Goal: Task Accomplishment & Management: Complete application form

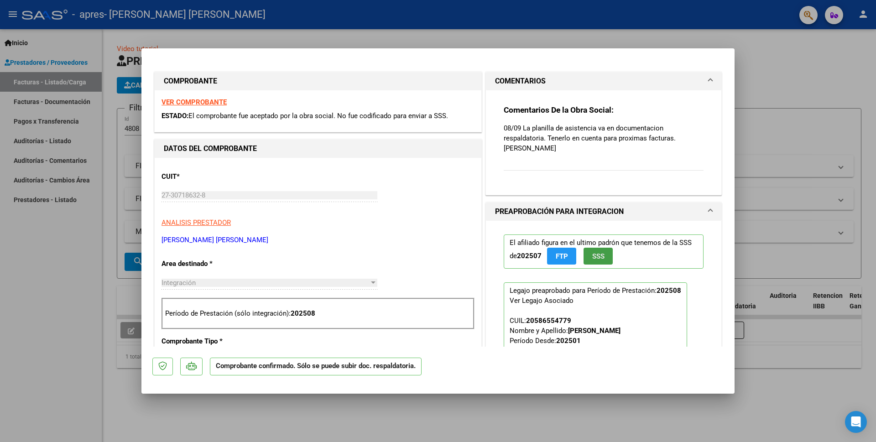
click at [594, 252] on span "SSS" at bounding box center [599, 256] width 12 height 8
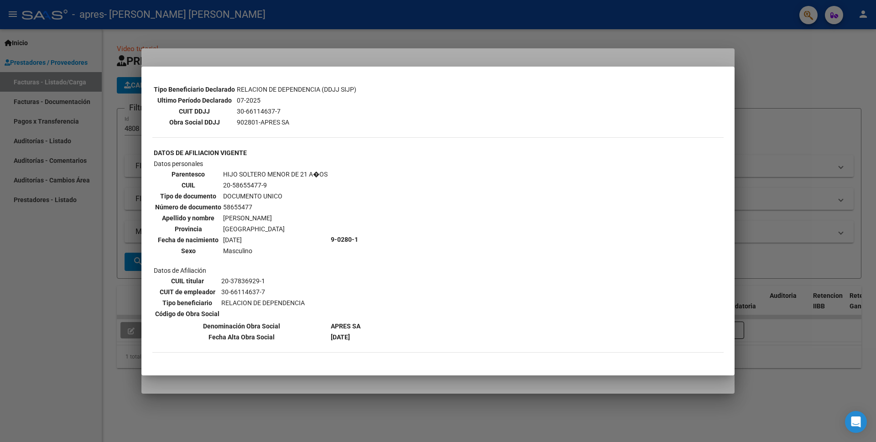
scroll to position [293, 0]
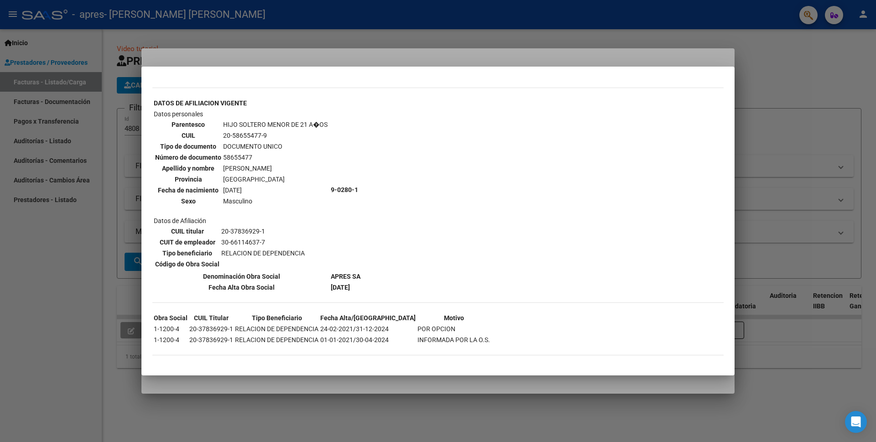
click at [647, 12] on div at bounding box center [438, 221] width 876 height 442
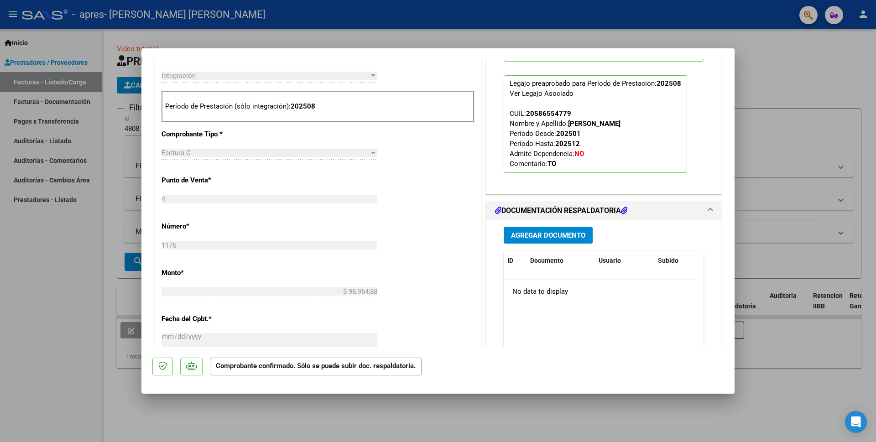
scroll to position [210, 0]
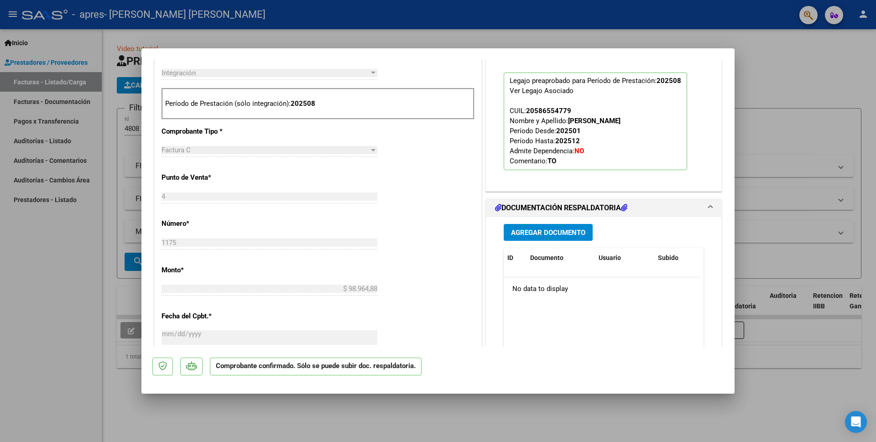
click at [556, 229] on span "Agregar Documento" at bounding box center [548, 233] width 74 height 8
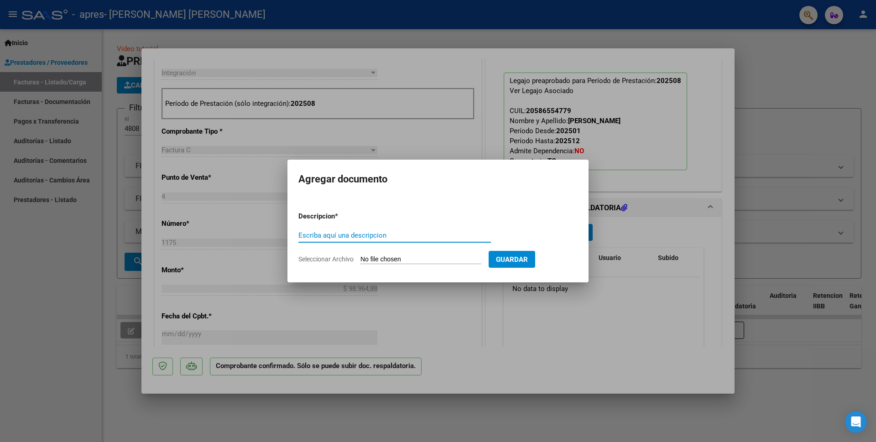
click at [356, 236] on input "Escriba aquí una descripcion" at bounding box center [395, 235] width 193 height 8
click at [348, 231] on div "Escriba aquí una descripcion" at bounding box center [395, 236] width 193 height 14
click at [403, 262] on input "Seleccionar Archivo" at bounding box center [421, 260] width 121 height 9
type input "C:\fakepath\[PERSON_NAME] planilla.pdf"
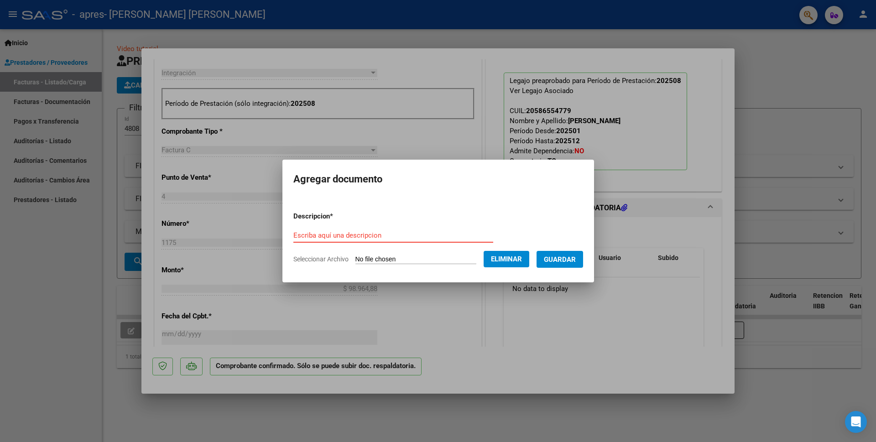
click at [380, 236] on input "Escriba aquí una descripcion" at bounding box center [394, 235] width 200 height 8
type input "planilla de asistencia"
click at [571, 256] on span "Guardar" at bounding box center [560, 260] width 32 height 8
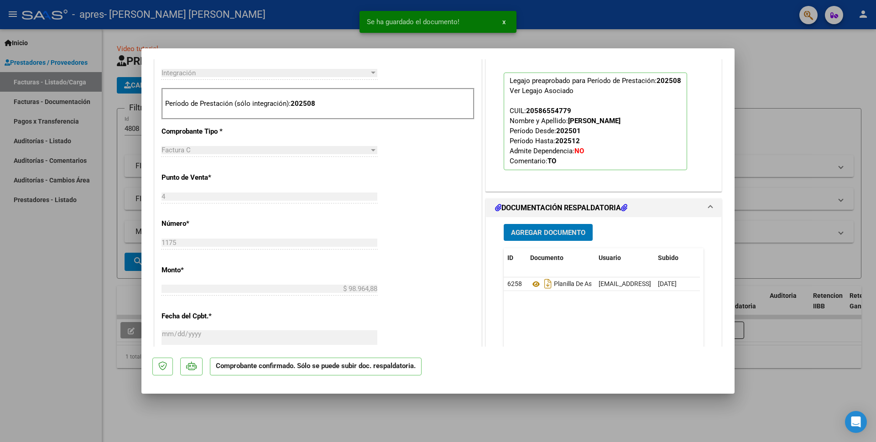
scroll to position [0, 0]
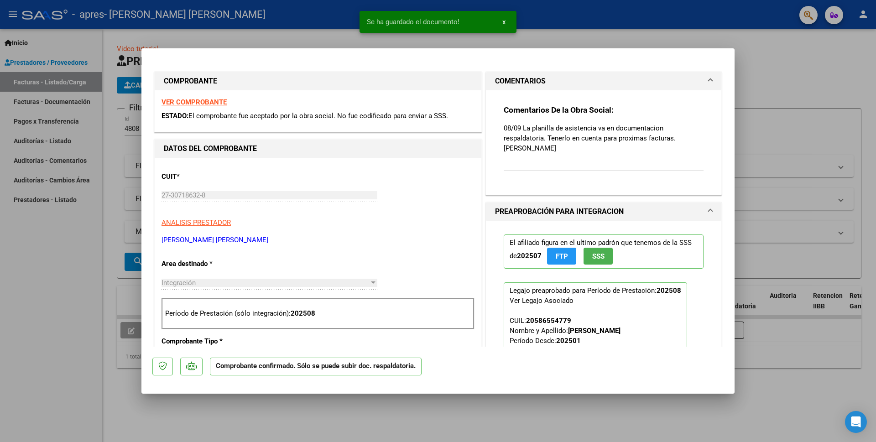
click at [667, 142] on p "08/09 La planilla de asistencia va en documentacion respaldatoria. Tenerlo en c…" at bounding box center [604, 138] width 200 height 30
